Goal: Task Accomplishment & Management: Use online tool/utility

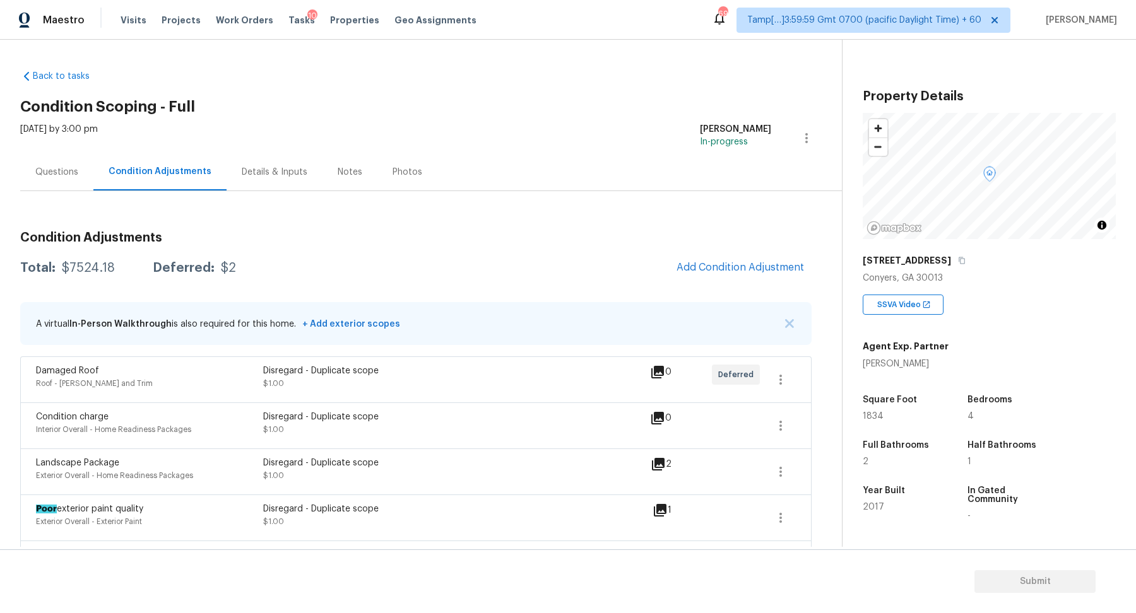
scroll to position [179, 0]
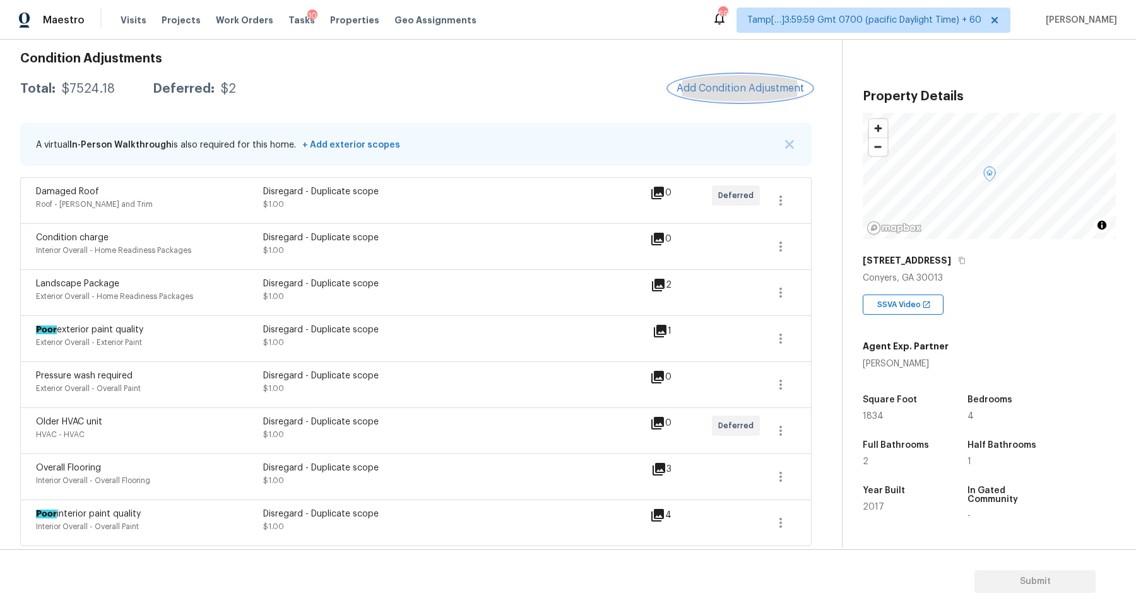
click at [750, 85] on span "Add Condition Adjustment" at bounding box center [739, 88] width 127 height 11
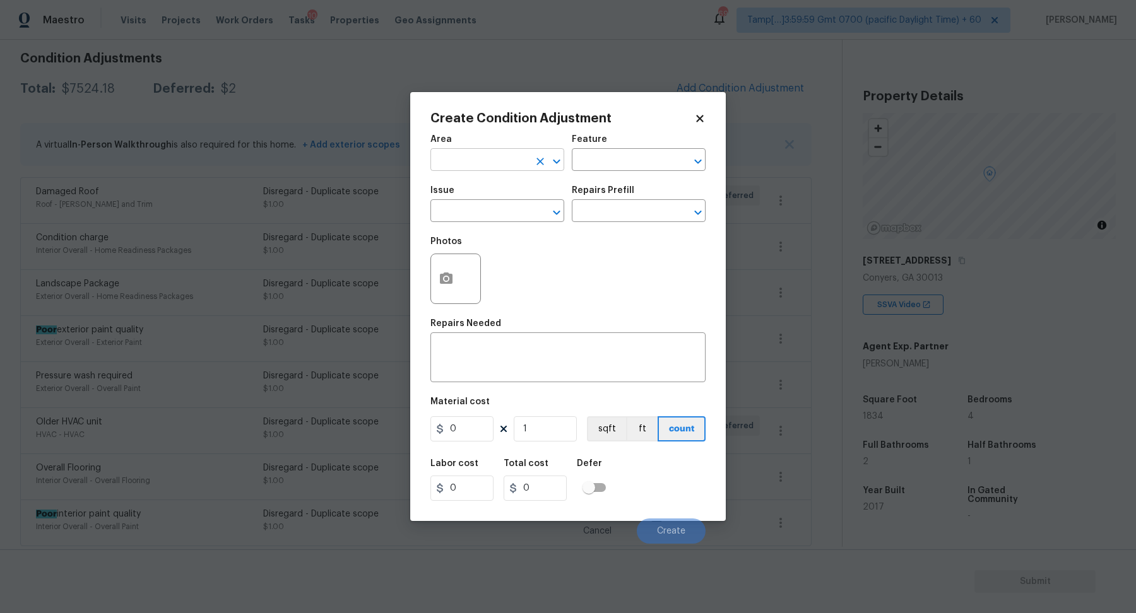
click at [478, 158] on input "text" at bounding box center [479, 161] width 98 height 20
click at [503, 217] on li "Interior Overall" at bounding box center [497, 209] width 134 height 21
type input "Interior Overall"
click at [503, 217] on input "text" at bounding box center [479, 213] width 98 height 20
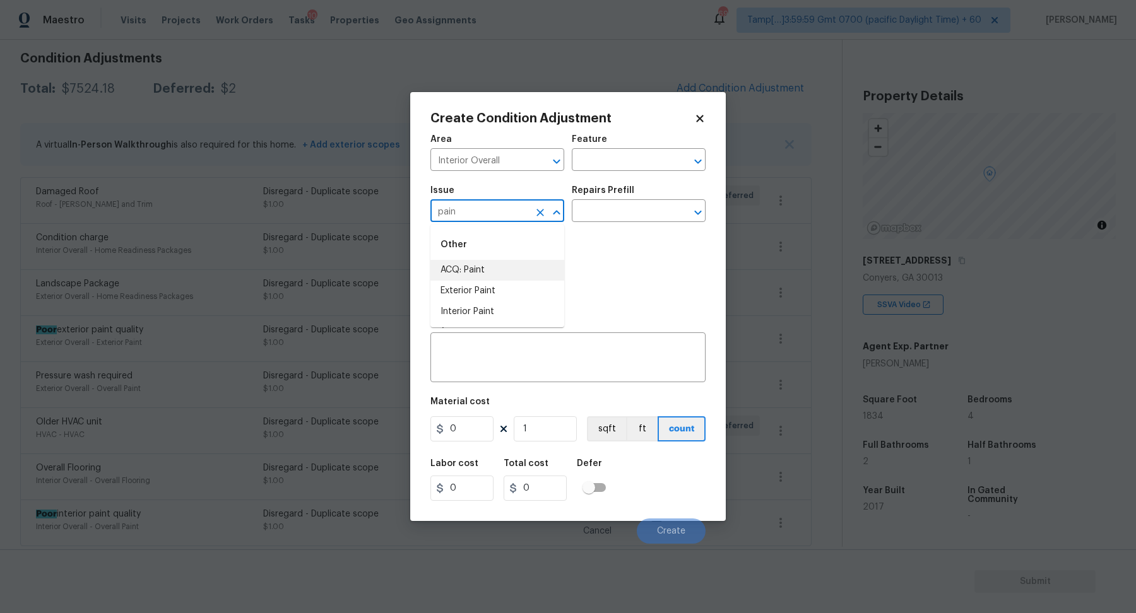
click at [520, 262] on li "ACQ: Paint" at bounding box center [497, 270] width 134 height 21
type input "ACQ: Paint"
click at [607, 218] on input "text" at bounding box center [621, 213] width 98 height 20
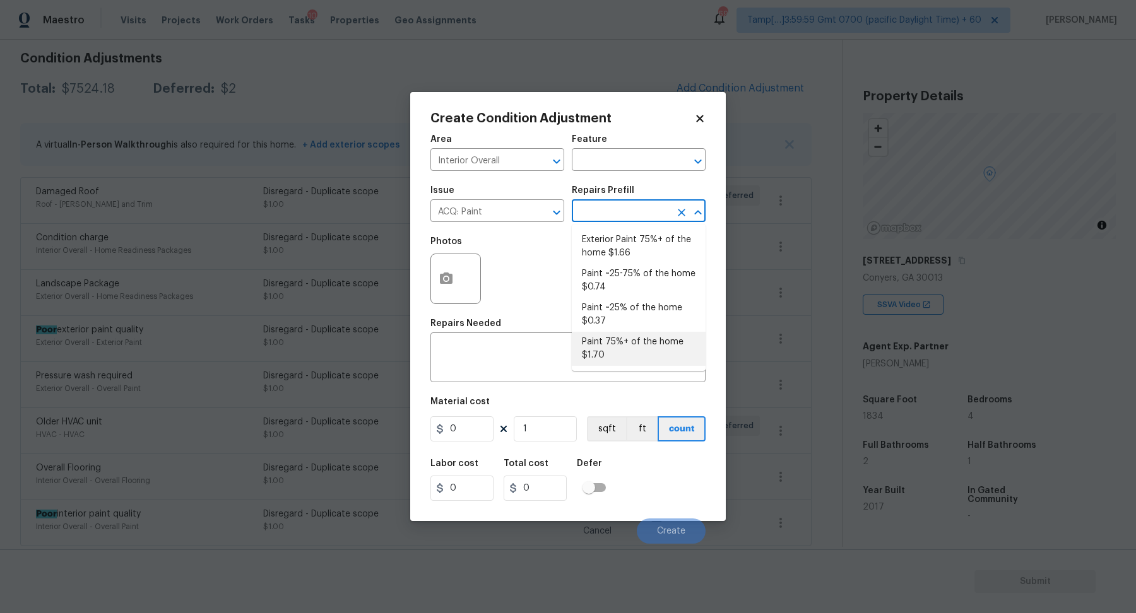
click at [635, 344] on li "Paint 75%+ of the home $1.70" at bounding box center [639, 349] width 134 height 34
type input "Acquisition"
type textarea "Acquisition Scope: 75%+ of the home will likely require interior paint"
type input "1.7"
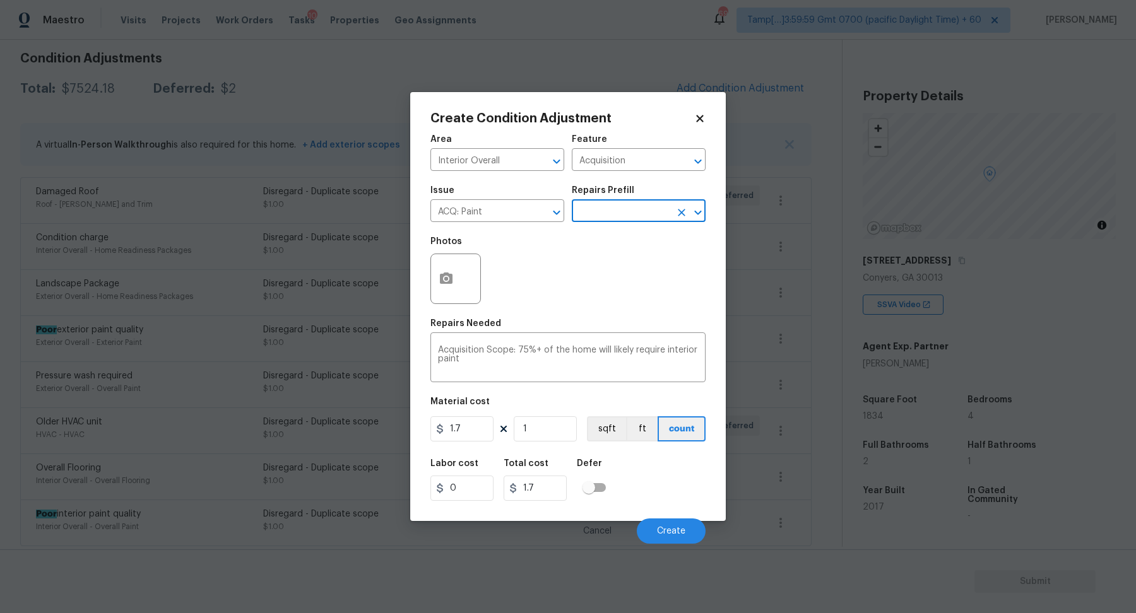
click at [428, 283] on div "Create Condition Adjustment Area Interior Overall ​ Feature Acquisition ​ Issue…" at bounding box center [567, 306] width 315 height 429
click at [442, 283] on icon "button" at bounding box center [446, 278] width 13 height 11
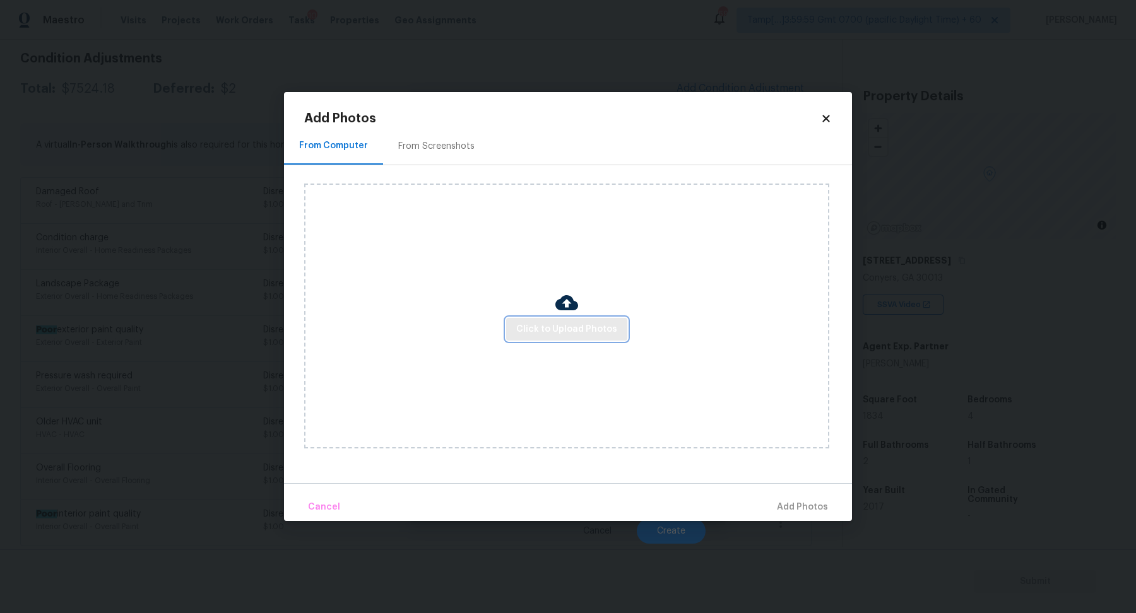
click at [548, 336] on span "Click to Upload Photos" at bounding box center [566, 330] width 101 height 16
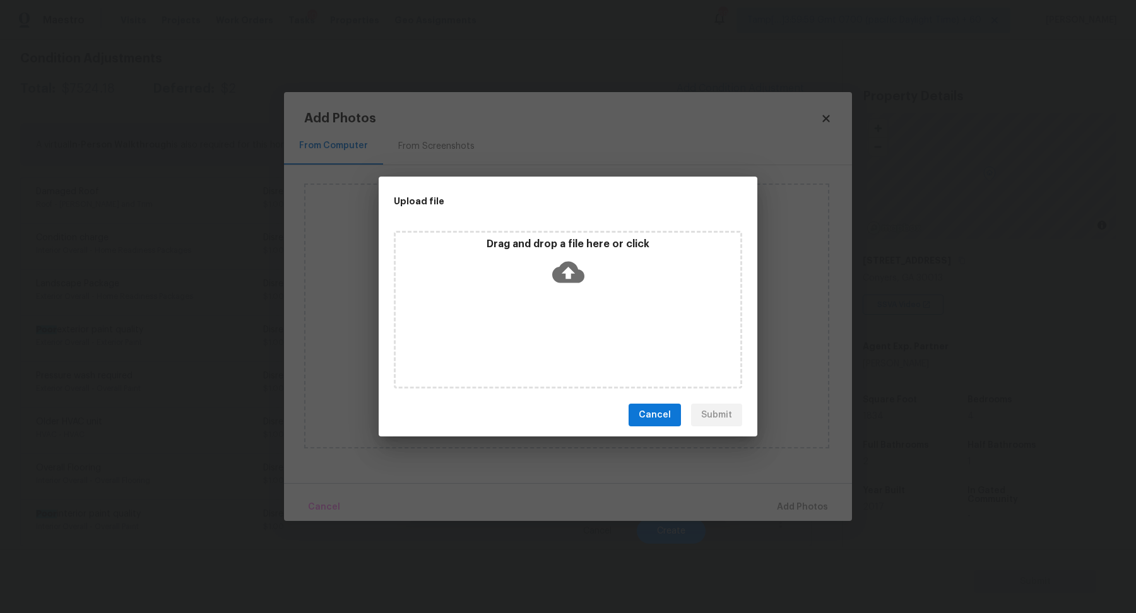
click at [578, 279] on icon at bounding box center [568, 272] width 32 height 21
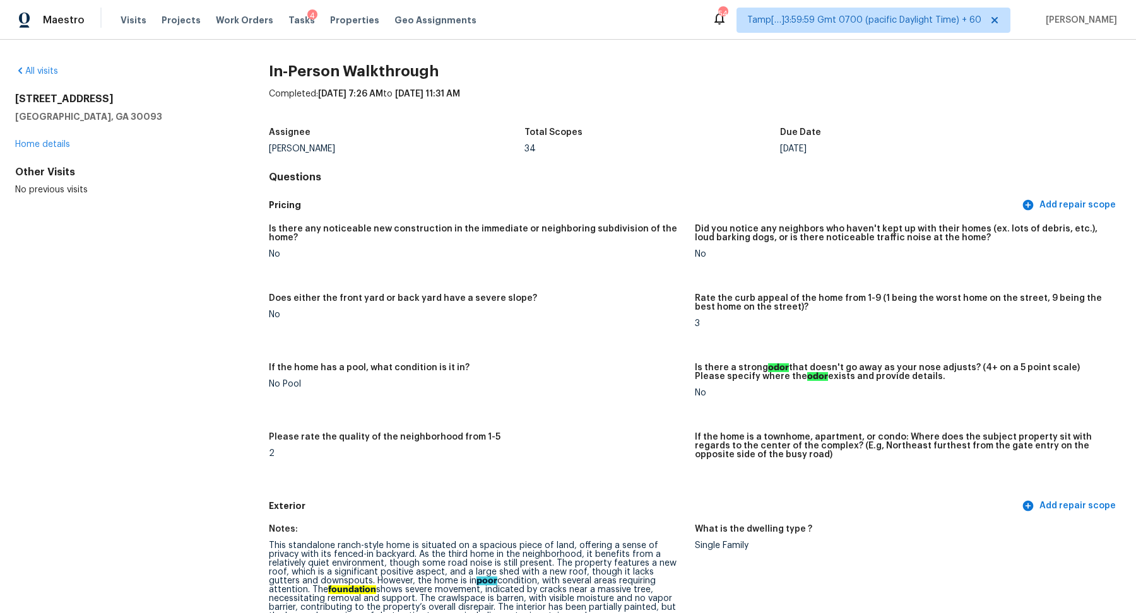
scroll to position [1954, 0]
